Goal: Task Accomplishment & Management: Use online tool/utility

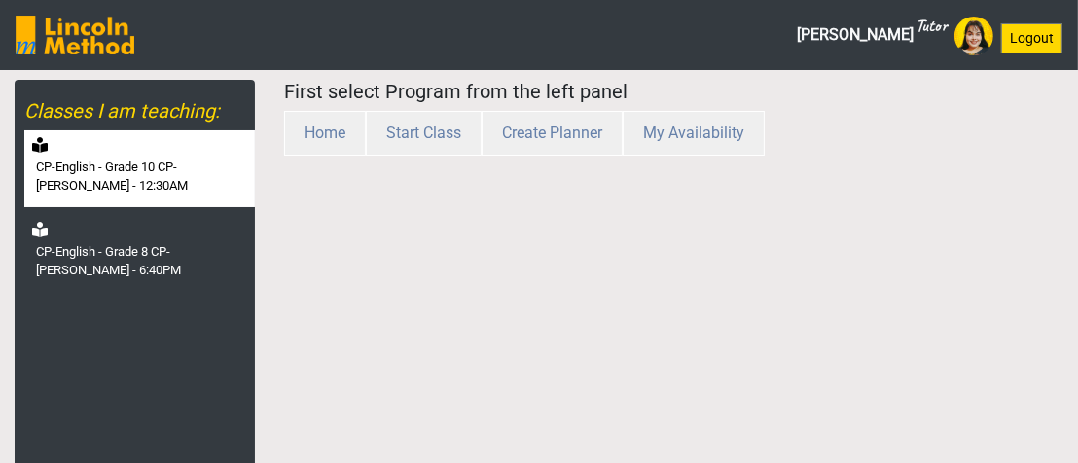
click at [143, 193] on label "CP-English - Grade 10 CP-[PERSON_NAME] - 12:30AM" at bounding box center [143, 177] width 215 height 38
select select "month"
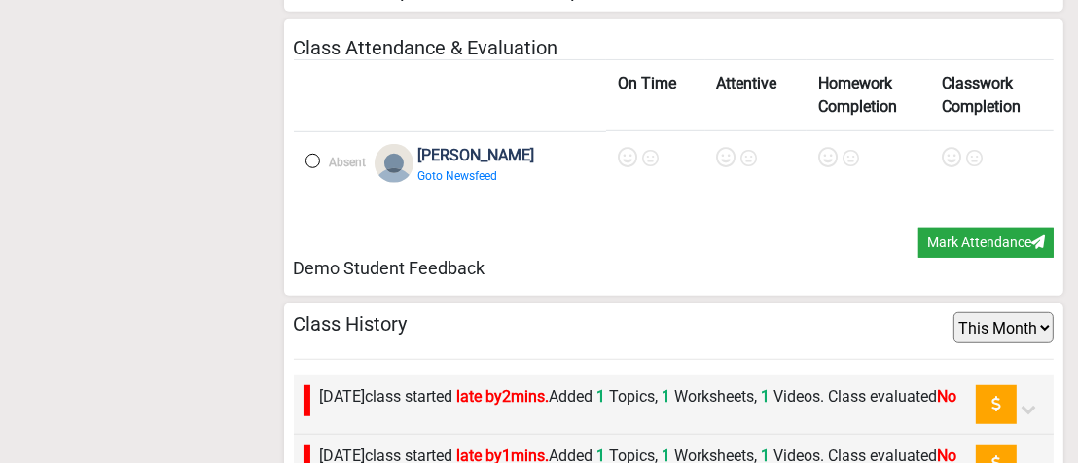
scroll to position [1071, 0]
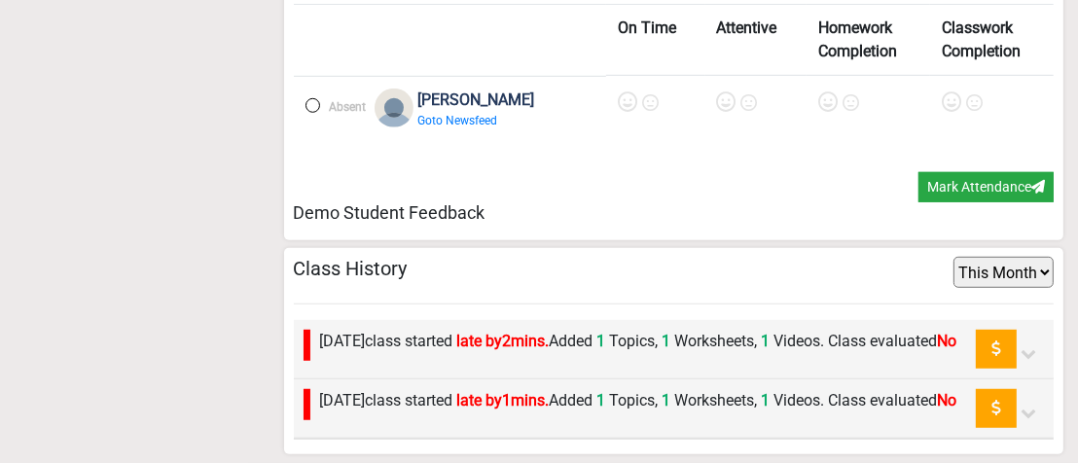
click at [658, 403] on label "Wednesday 8th October class started late by 1 mins. Added 1 Topics, 1 Worksheet…" at bounding box center [639, 400] width 638 height 23
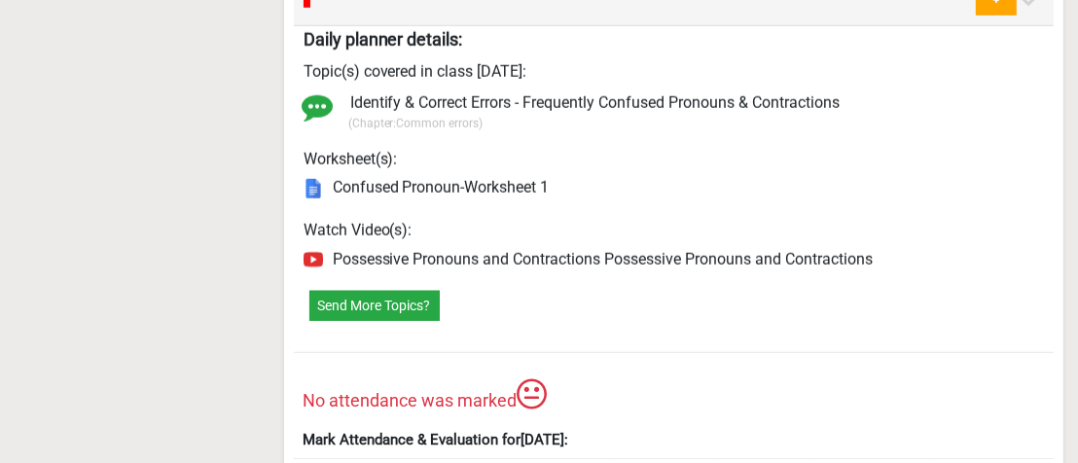
scroll to position [1717, 0]
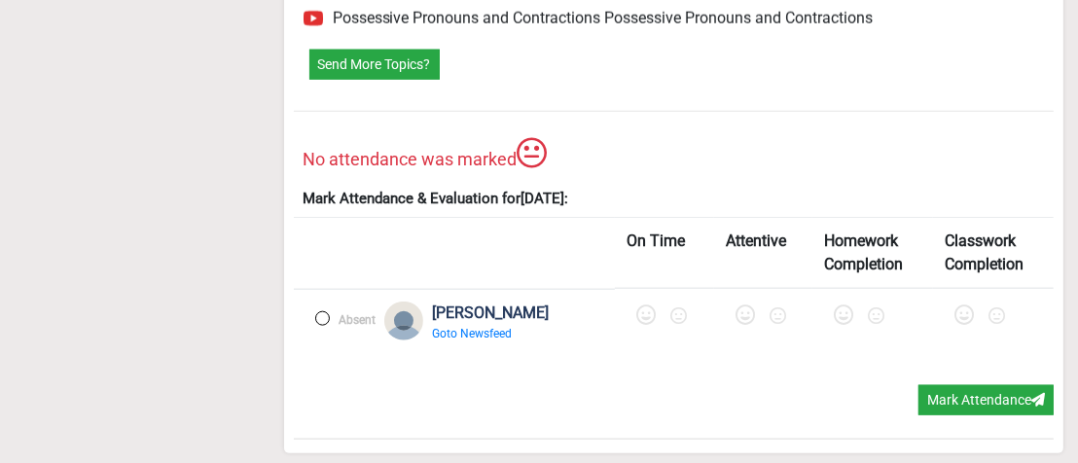
click at [325, 322] on label at bounding box center [322, 318] width 15 height 15
click at [639, 320] on icon at bounding box center [648, 315] width 19 height 19
click at [742, 317] on icon at bounding box center [751, 315] width 19 height 19
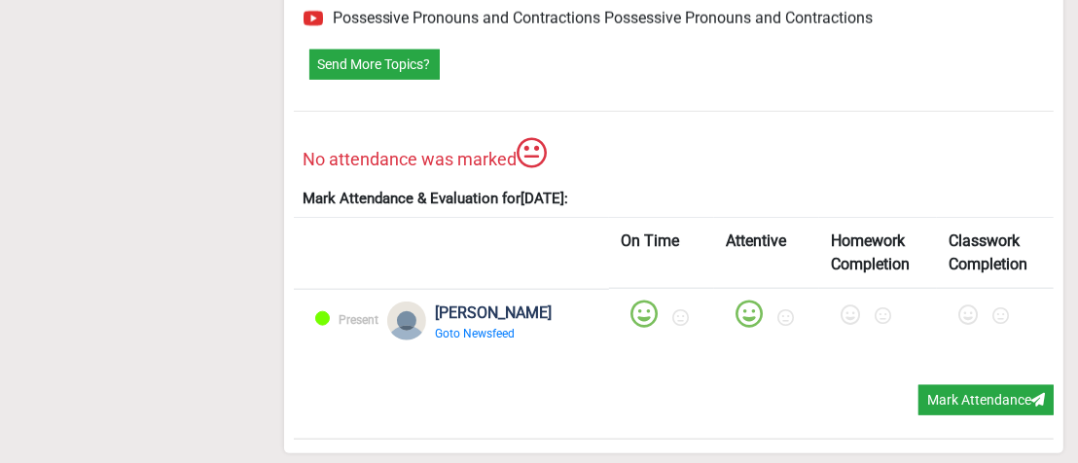
click at [841, 315] on icon at bounding box center [850, 315] width 19 height 19
drag, startPoint x: 953, startPoint y: 320, endPoint x: 957, endPoint y: 340, distance: 19.9
click at [959, 320] on icon at bounding box center [968, 315] width 19 height 19
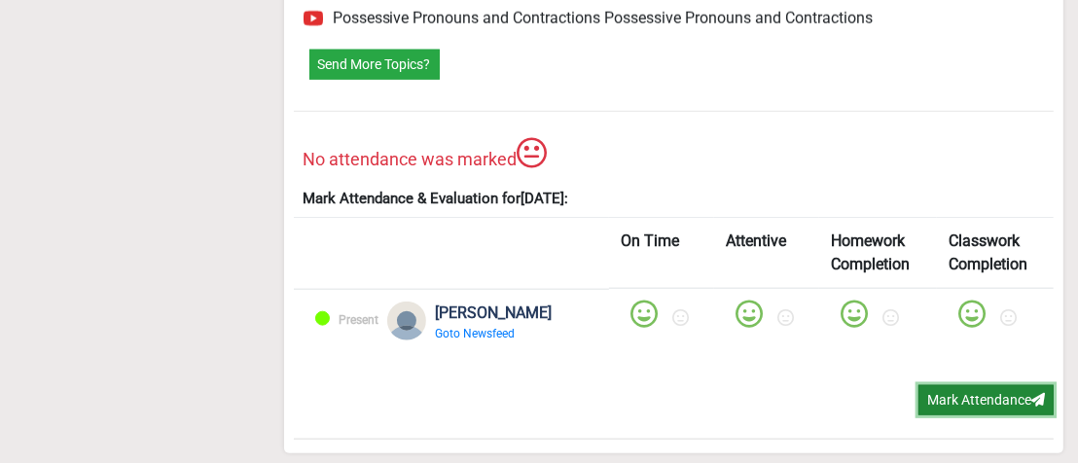
click at [960, 397] on button "Mark Attendance" at bounding box center [986, 400] width 135 height 30
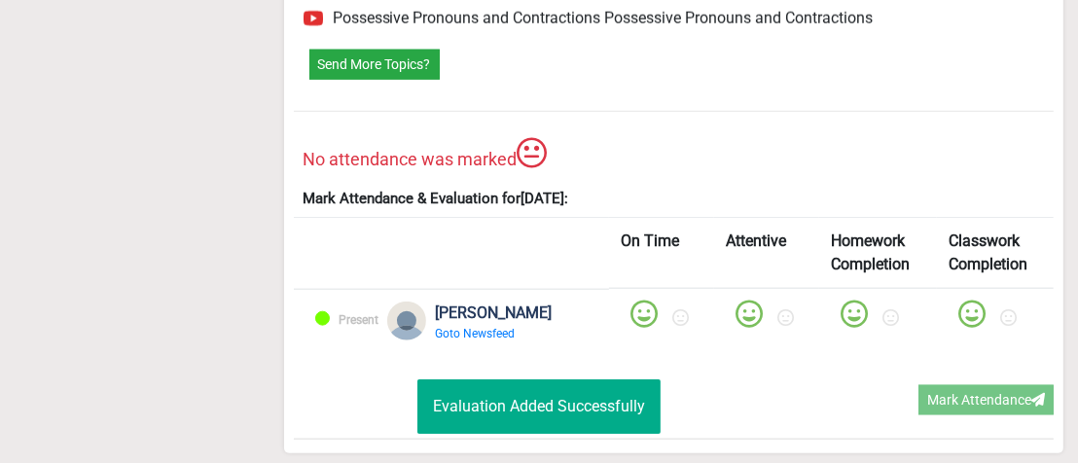
scroll to position [209, 0]
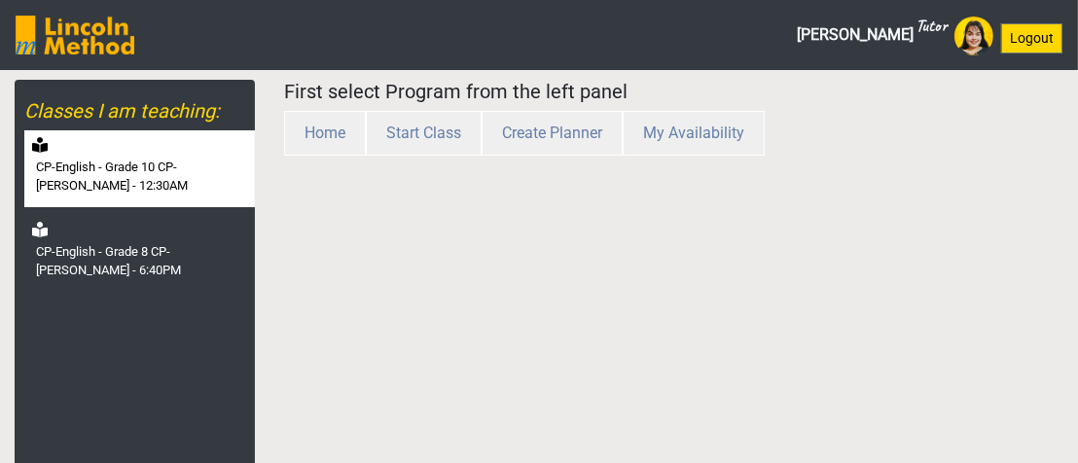
click at [133, 165] on label "CP-English - Grade 10 CP-[PERSON_NAME] - 12:30AM" at bounding box center [143, 177] width 215 height 38
select select "month"
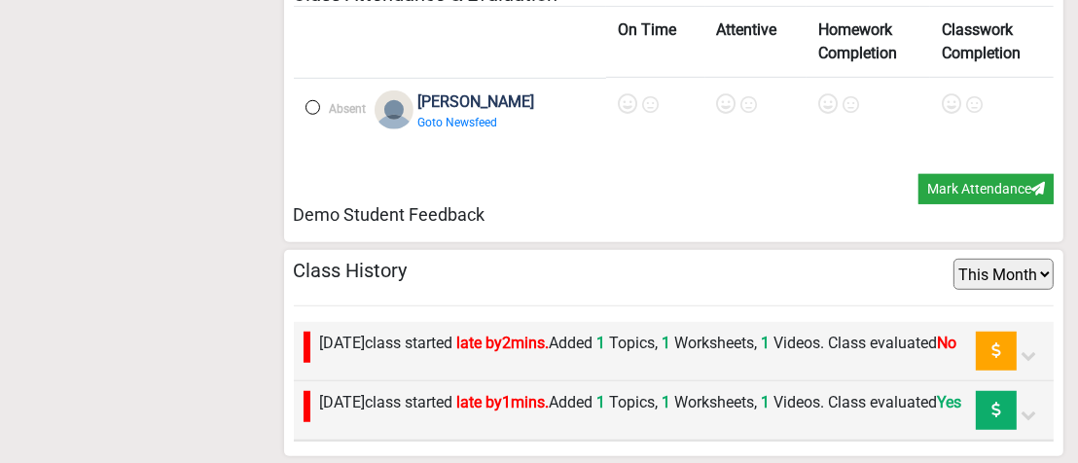
scroll to position [1071, 0]
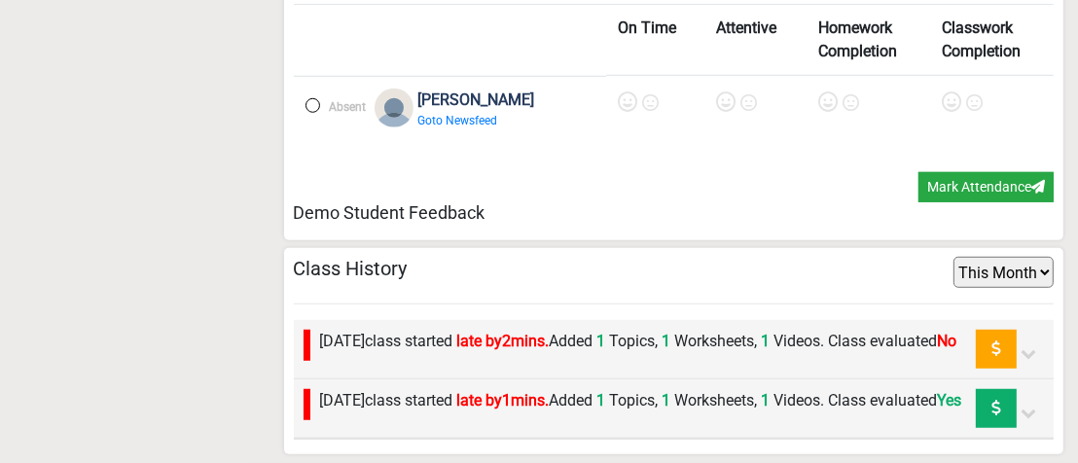
click at [709, 330] on label "Thursday 9th October class started late by 2 mins. Added 1 Topics, 1 Worksheets…" at bounding box center [639, 341] width 638 height 23
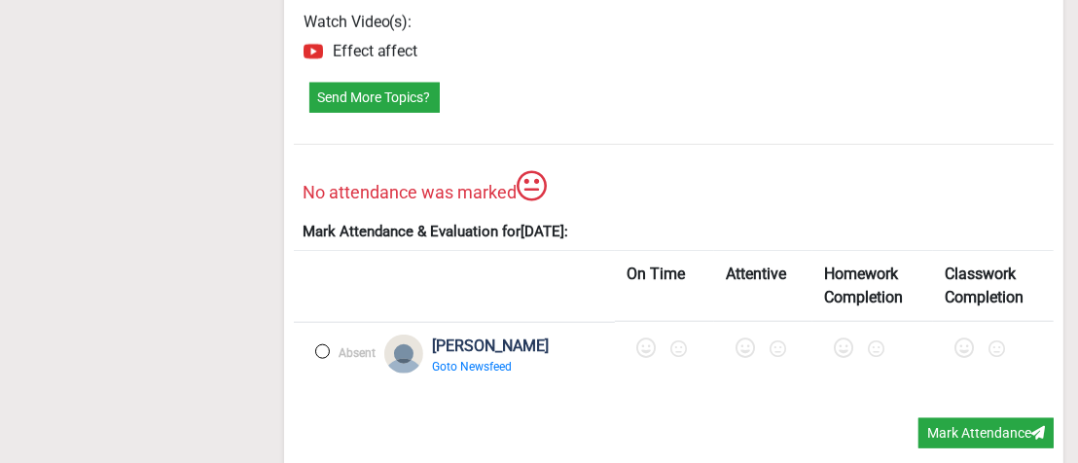
scroll to position [1717, 0]
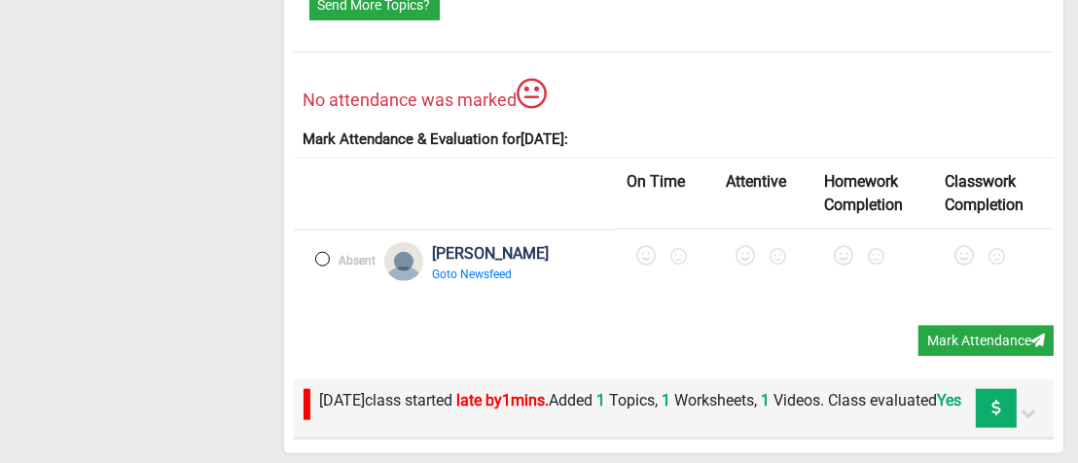
click at [322, 252] on label at bounding box center [322, 259] width 15 height 15
click at [639, 246] on icon at bounding box center [648, 255] width 19 height 19
drag, startPoint x: 715, startPoint y: 244, endPoint x: 816, endPoint y: 245, distance: 100.3
click at [742, 246] on icon at bounding box center [751, 255] width 19 height 19
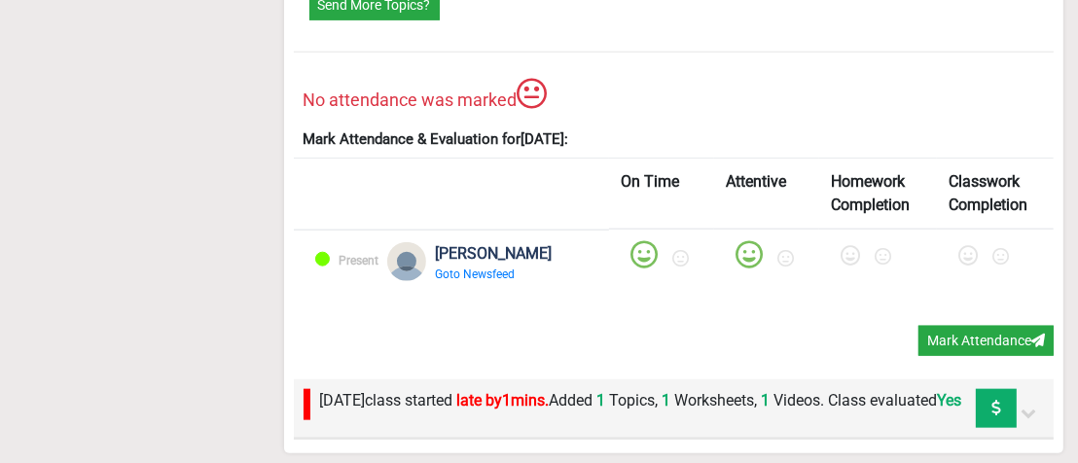
drag, startPoint x: 822, startPoint y: 245, endPoint x: 897, endPoint y: 245, distance: 74.9
click at [841, 246] on icon at bounding box center [850, 255] width 19 height 19
click at [959, 246] on icon at bounding box center [968, 255] width 19 height 19
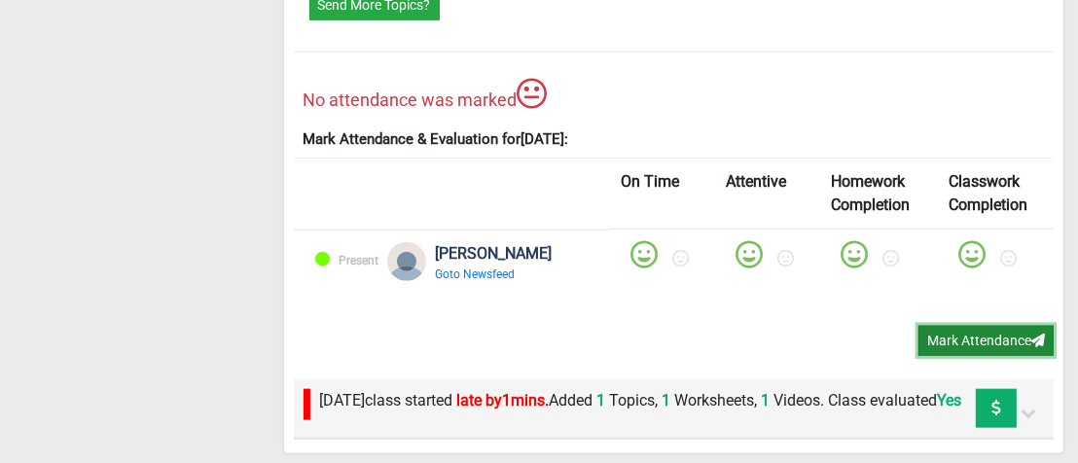
click at [984, 328] on button "Mark Attendance" at bounding box center [986, 341] width 135 height 30
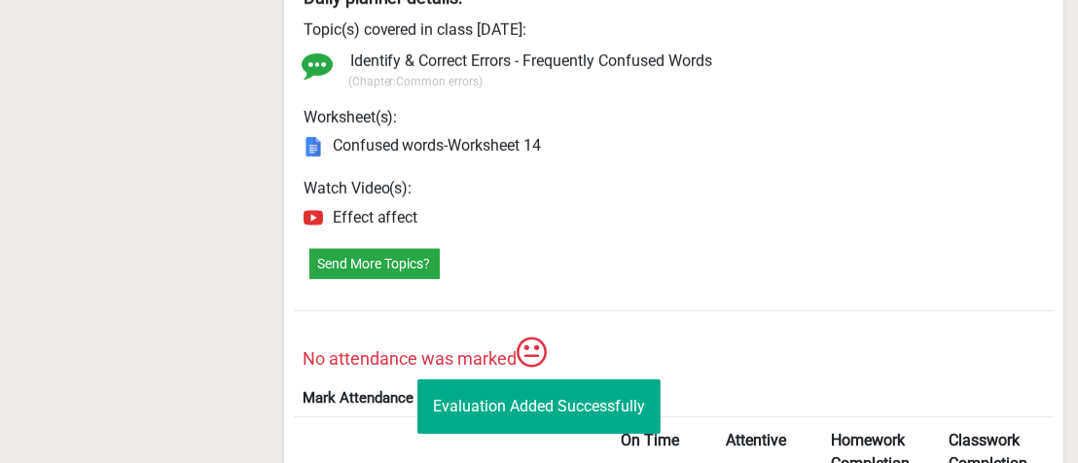
scroll to position [1328, 0]
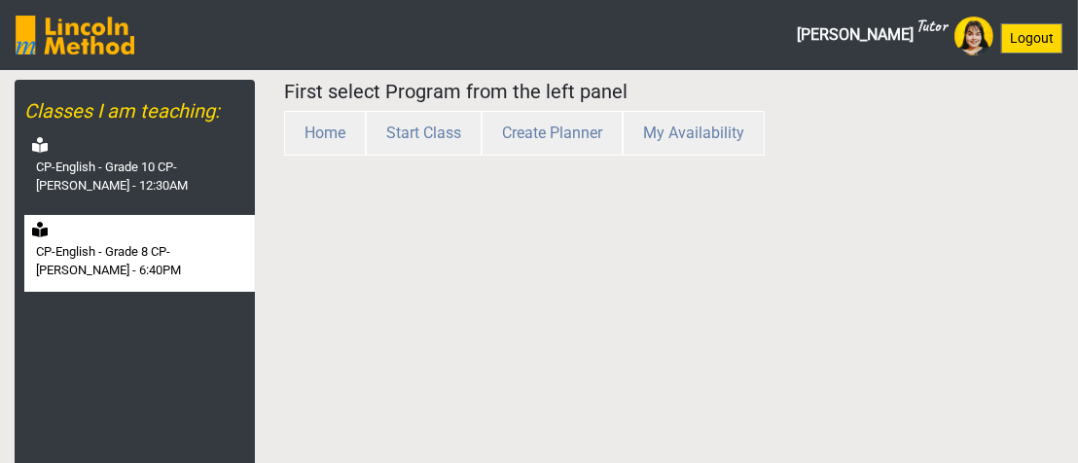
click at [120, 215] on div "CP-English - Grade 8 CP-[PERSON_NAME] - 6:40PM" at bounding box center [139, 253] width 231 height 77
select select "month"
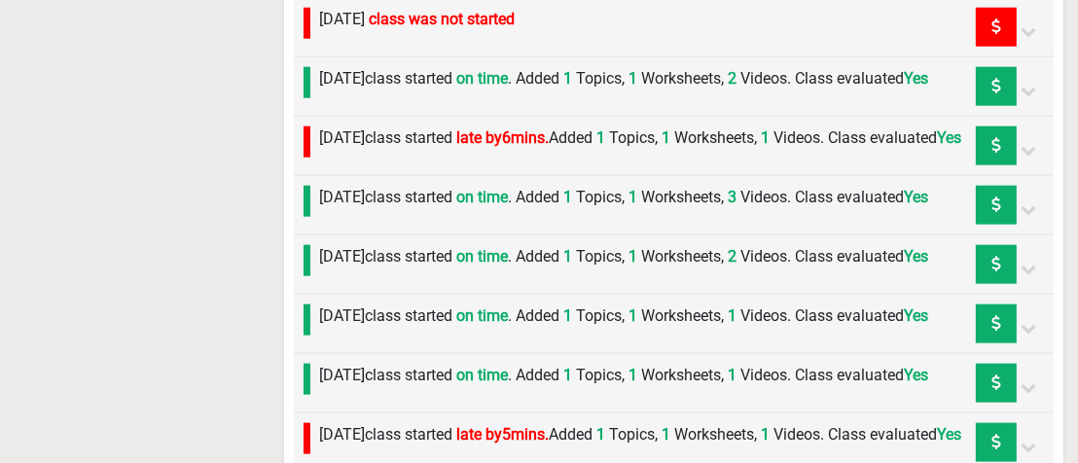
scroll to position [1557, 0]
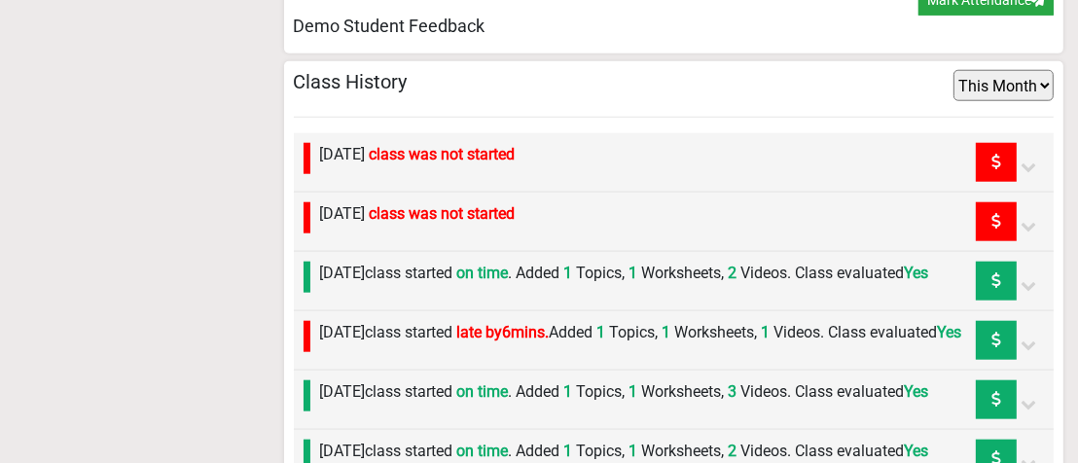
click at [539, 173] on div "[DATE] class was not started" at bounding box center [674, 162] width 761 height 59
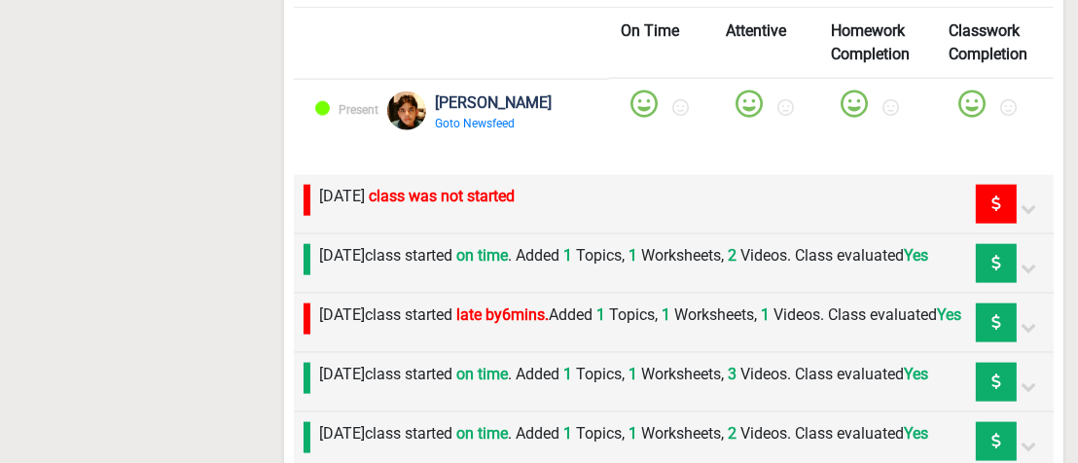
scroll to position [1947, 0]
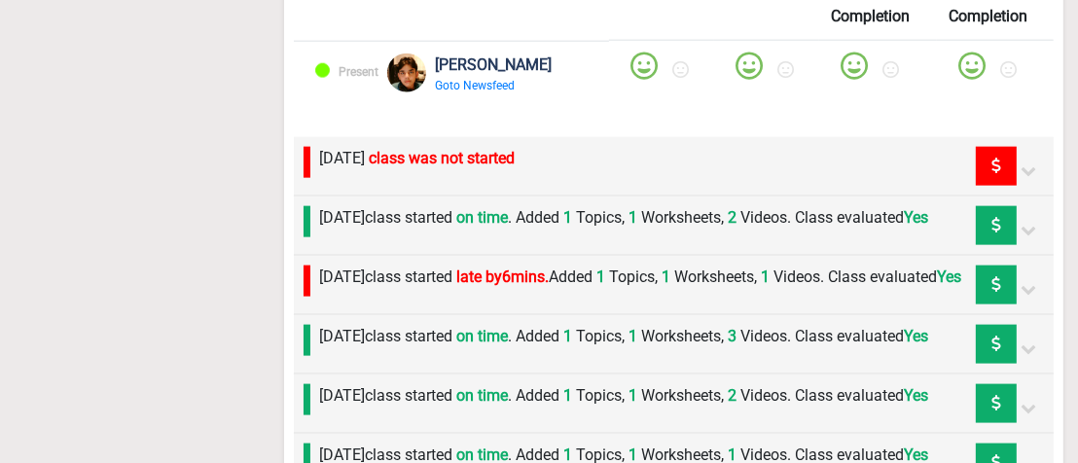
click at [516, 170] on div "[DATE] class was not started" at bounding box center [413, 166] width 205 height 39
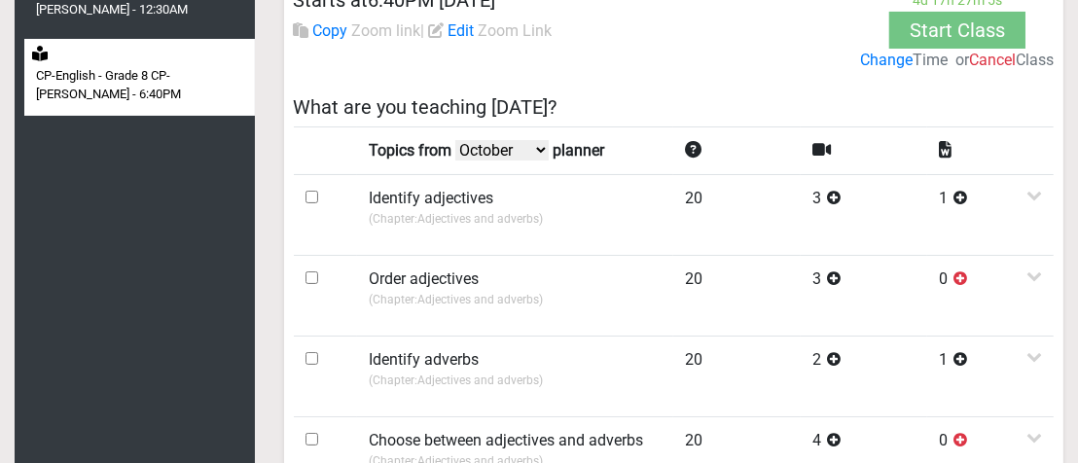
scroll to position [0, 0]
